Goal: Download file/media

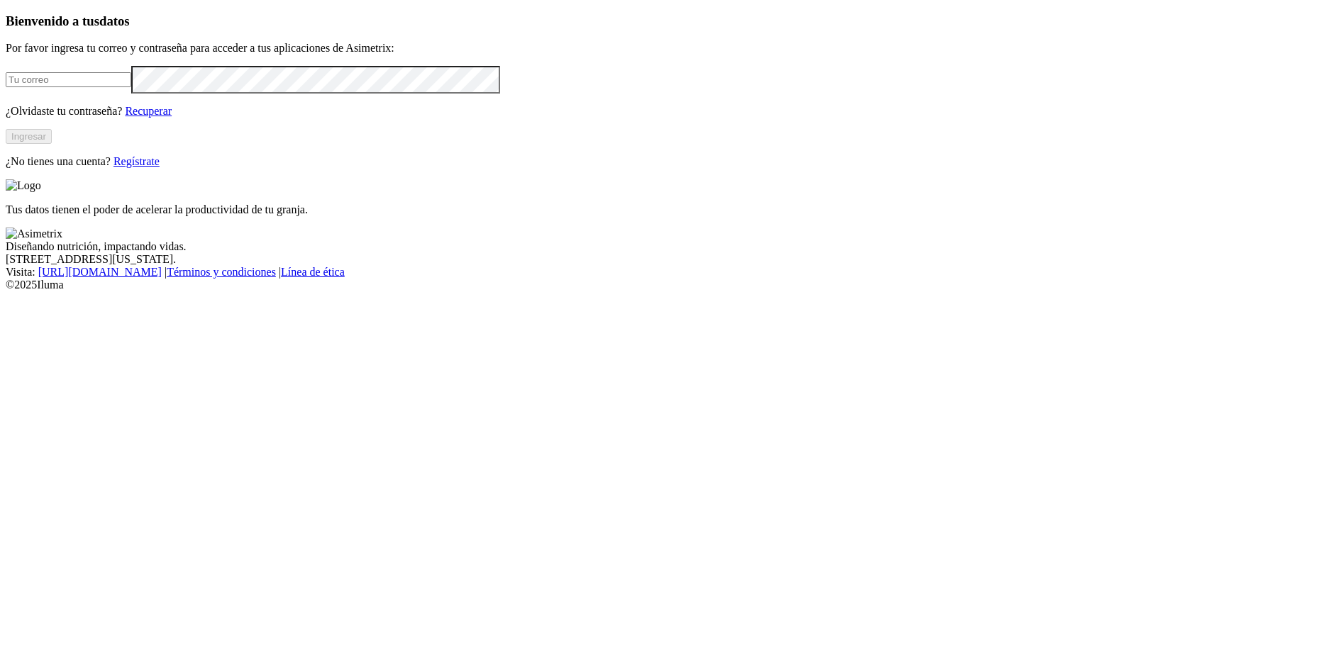
type input "[PERSON_NAME][EMAIL_ADDRESS][PERSON_NAME][DOMAIN_NAME]"
click at [52, 144] on button "Ingresar" at bounding box center [29, 136] width 46 height 15
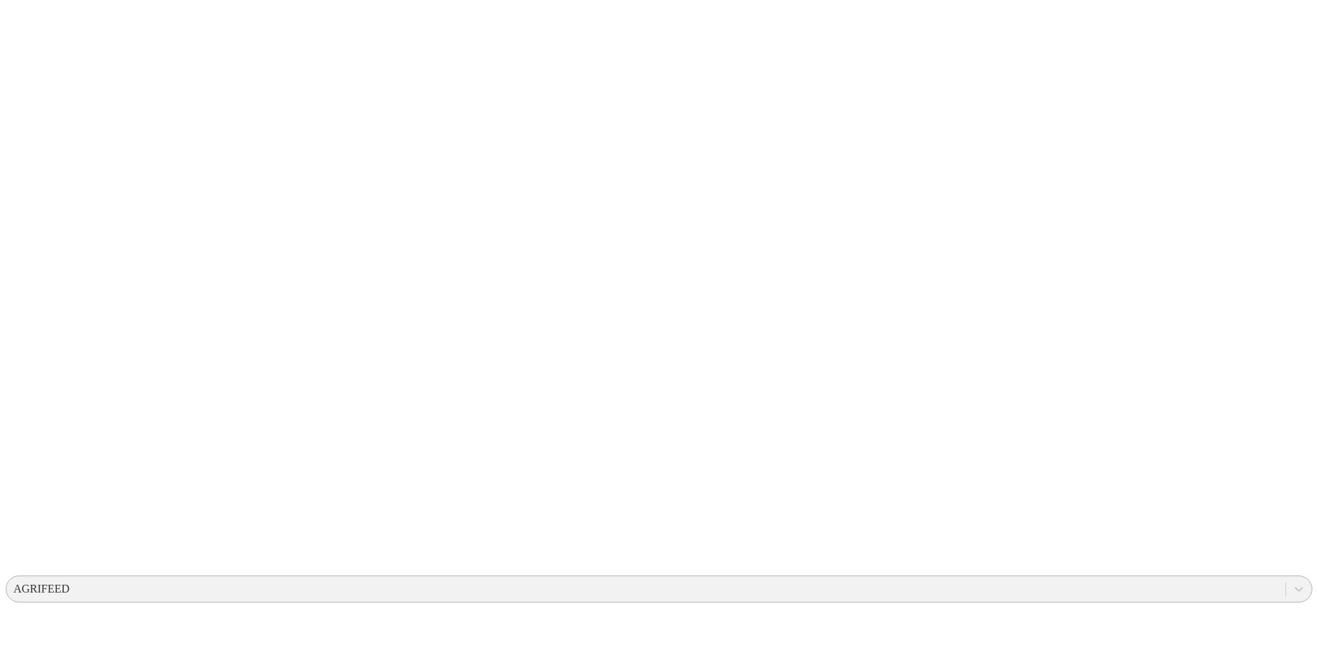
click at [70, 583] on div "AGRIFEED" at bounding box center [41, 589] width 56 height 13
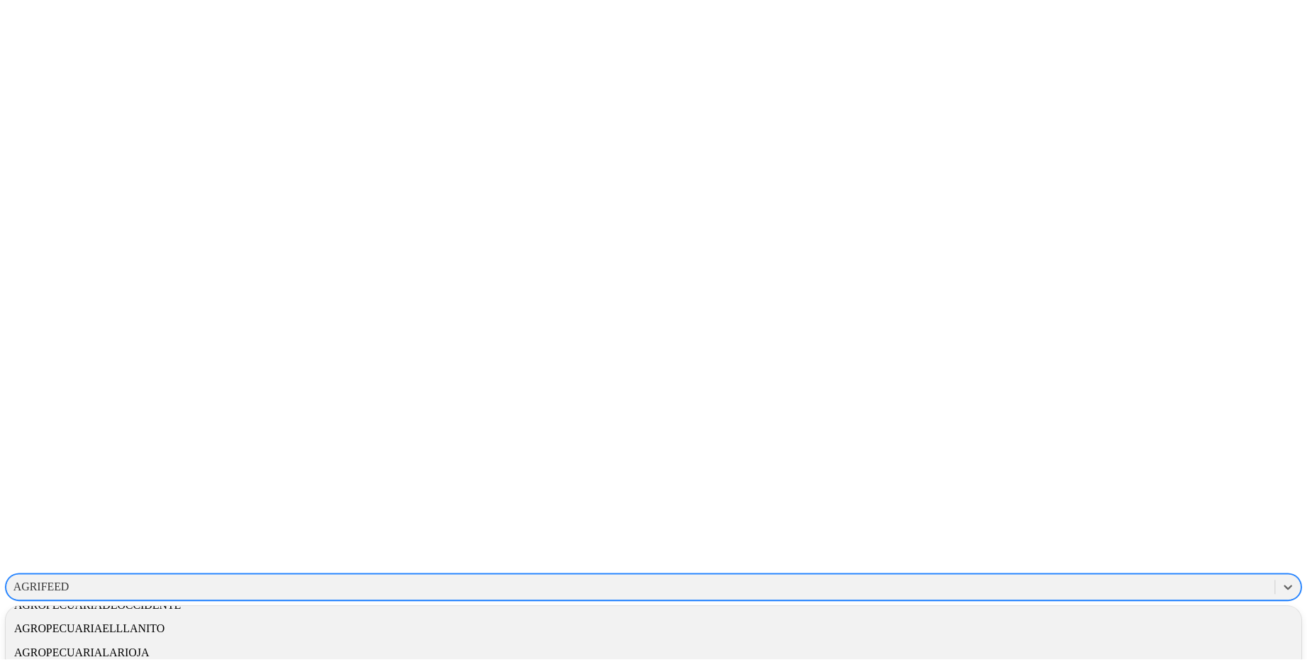
scroll to position [209, 0]
